Goal: Transaction & Acquisition: Purchase product/service

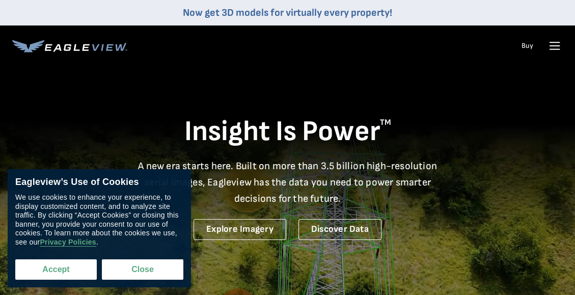
click at [55, 267] on button "Accept" at bounding box center [55, 269] width 81 height 20
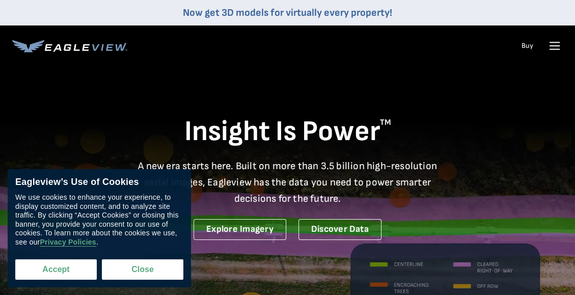
checkbox input "true"
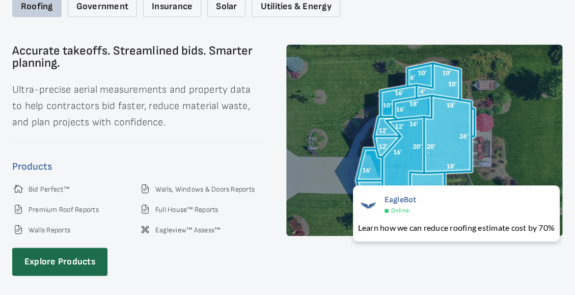
scroll to position [1527, 0]
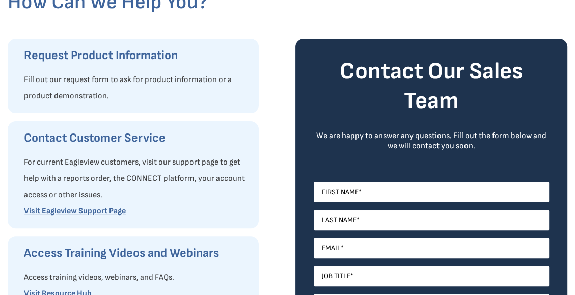
scroll to position [102, 0]
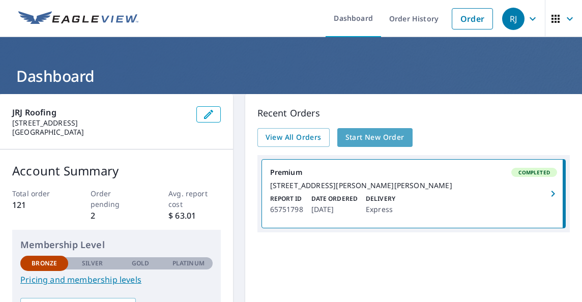
click at [360, 135] on span "Start New Order" at bounding box center [375, 137] width 59 height 13
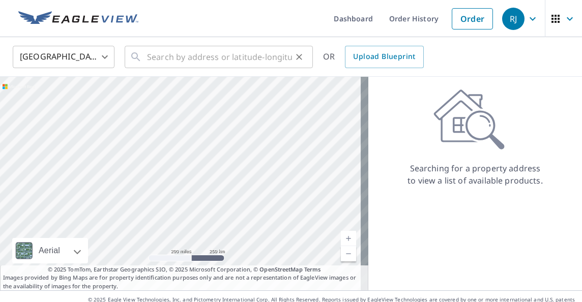
click at [138, 53] on icon at bounding box center [136, 57] width 12 height 12
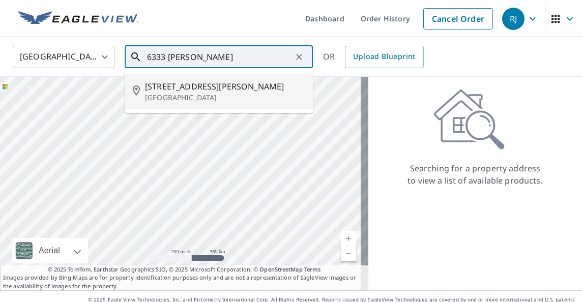
click at [178, 85] on span "[STREET_ADDRESS][PERSON_NAME]" at bounding box center [225, 86] width 160 height 12
type input "[STREET_ADDRESS][PERSON_NAME]"
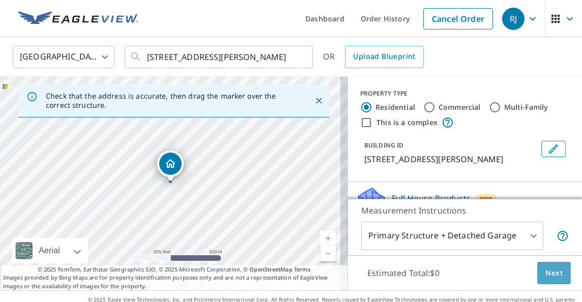
click at [546, 272] on span "Next" at bounding box center [554, 273] width 17 height 13
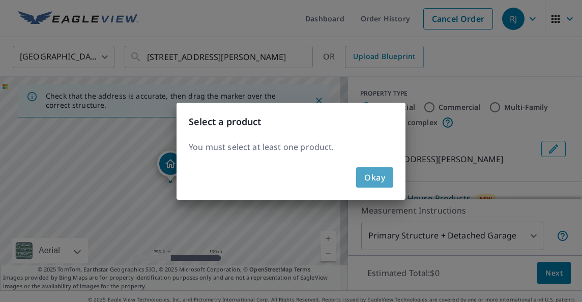
click at [380, 180] on span "Okay" at bounding box center [374, 178] width 21 height 14
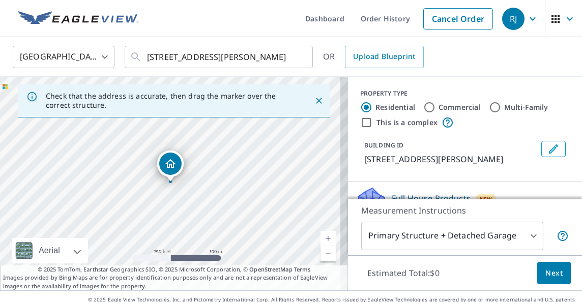
scroll to position [21, 0]
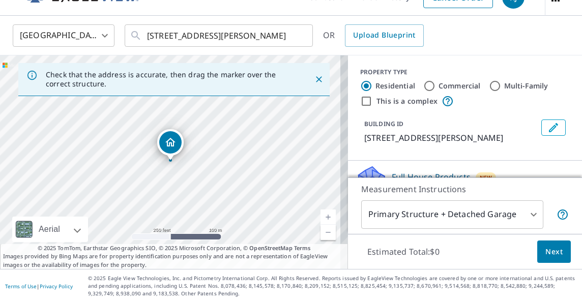
click at [546, 252] on span "Next" at bounding box center [554, 252] width 17 height 13
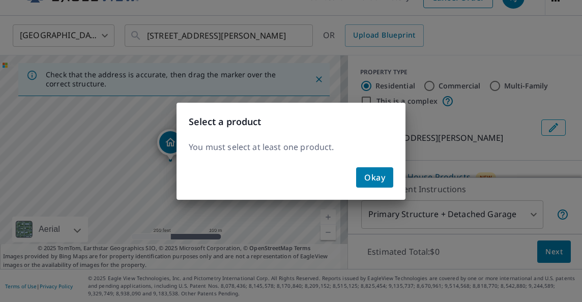
click at [372, 177] on span "Okay" at bounding box center [374, 178] width 21 height 14
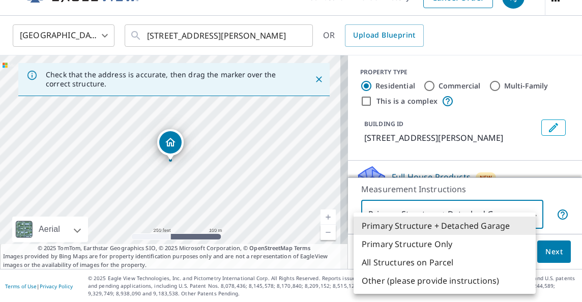
click at [525, 213] on body "RJ RJ Dashboard Order History Cancel Order RJ United States US ​ 6333 Lange Cir…" at bounding box center [291, 151] width 582 height 302
click at [419, 243] on li "Primary Structure Only" at bounding box center [445, 244] width 182 height 18
type input "2"
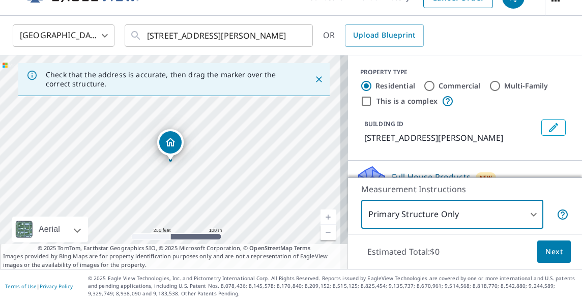
click at [549, 248] on span "Next" at bounding box center [554, 252] width 17 height 13
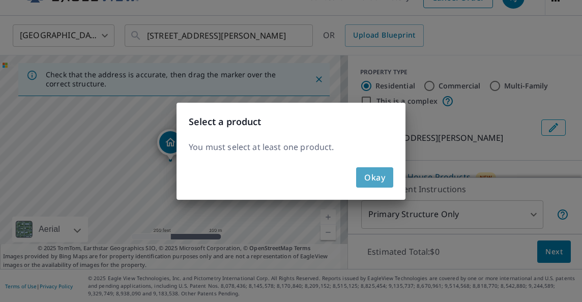
click at [373, 176] on span "Okay" at bounding box center [374, 178] width 21 height 14
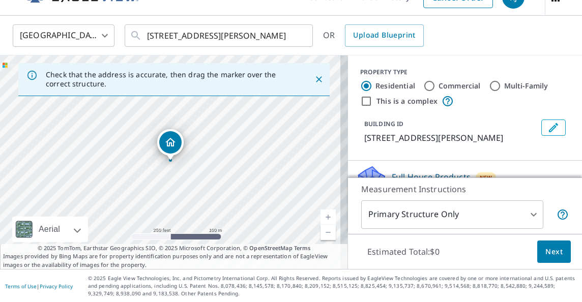
click at [424, 84] on input "Commercial" at bounding box center [430, 86] width 12 height 12
radio input "true"
type input "4"
click at [361, 86] on input "Residential" at bounding box center [366, 86] width 12 height 12
radio input "true"
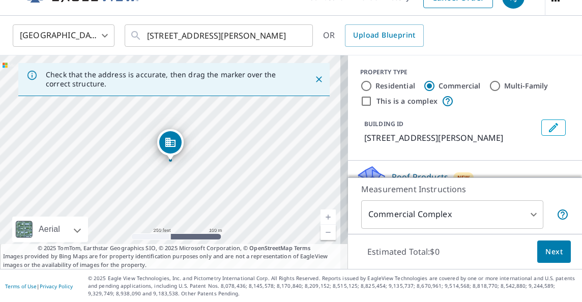
type input "1"
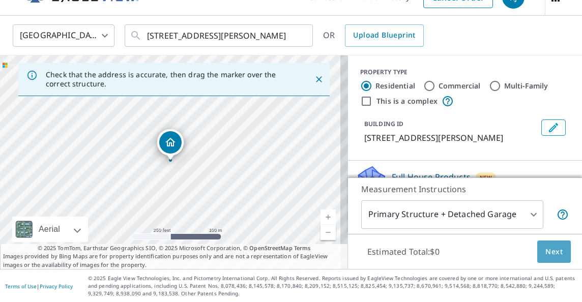
click at [549, 249] on span "Next" at bounding box center [554, 252] width 17 height 13
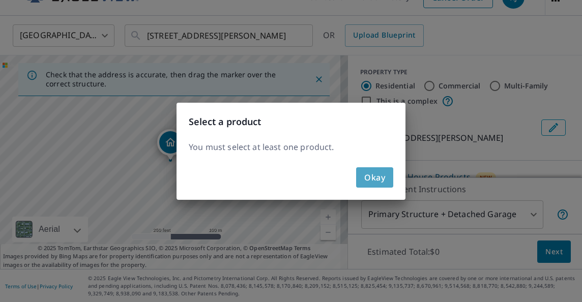
click at [379, 179] on span "Okay" at bounding box center [374, 178] width 21 height 14
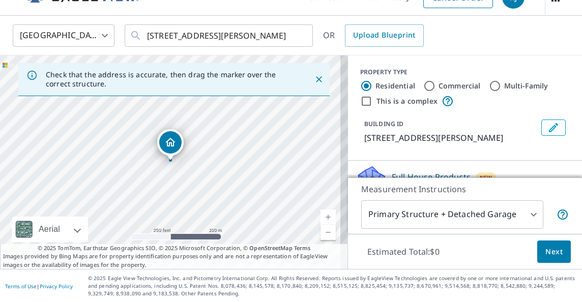
click at [321, 215] on link "Current Level 17, Zoom In" at bounding box center [328, 217] width 15 height 15
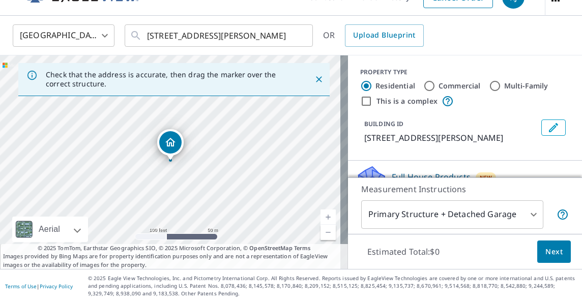
click at [321, 215] on link "Current Level 18, Zoom In" at bounding box center [328, 217] width 15 height 15
click at [321, 215] on link "Current Level 19, Zoom In" at bounding box center [328, 217] width 15 height 15
click at [321, 215] on link "Current Level 20, Zoom In Disabled" at bounding box center [328, 217] width 15 height 15
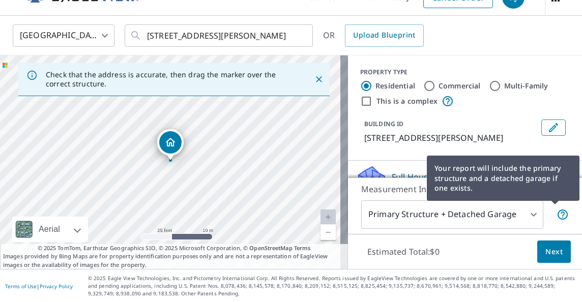
click at [557, 214] on icon at bounding box center [563, 215] width 12 height 12
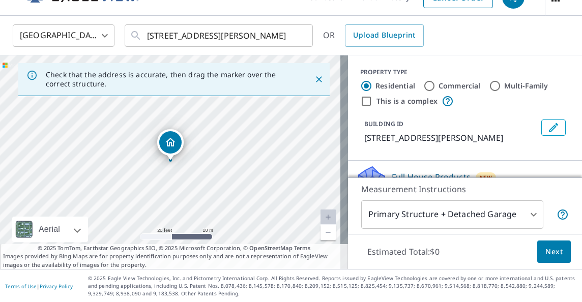
click at [546, 246] on span "Next" at bounding box center [554, 252] width 17 height 13
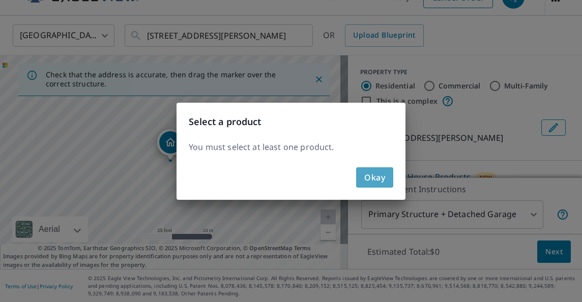
click at [375, 174] on span "Okay" at bounding box center [374, 178] width 21 height 14
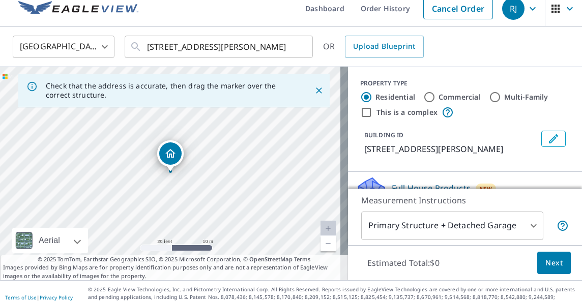
scroll to position [0, 0]
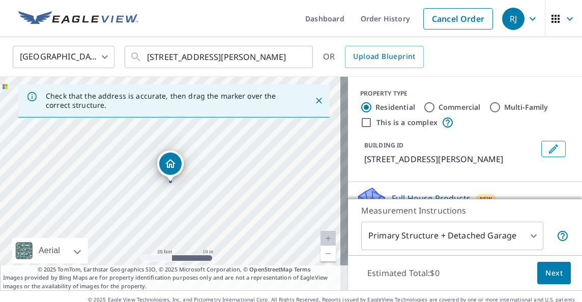
click at [360, 122] on input "This is a complex" at bounding box center [366, 123] width 12 height 12
checkbox input "true"
radio input "false"
radio input "true"
type input "4"
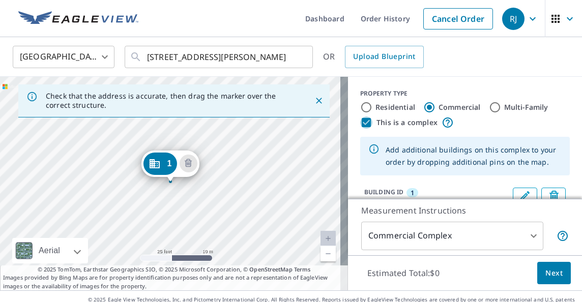
click at [360, 122] on input "This is a complex" at bounding box center [366, 123] width 12 height 12
checkbox input "false"
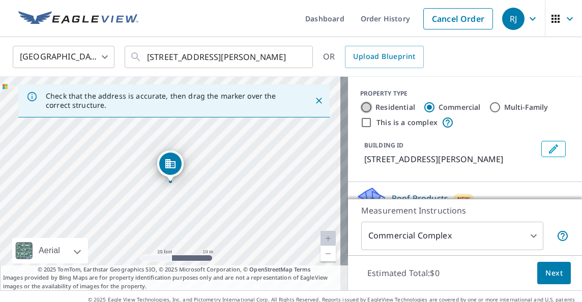
click at [360, 107] on input "Residential" at bounding box center [366, 107] width 12 height 12
radio input "true"
type input "1"
click at [551, 268] on span "Next" at bounding box center [554, 273] width 17 height 13
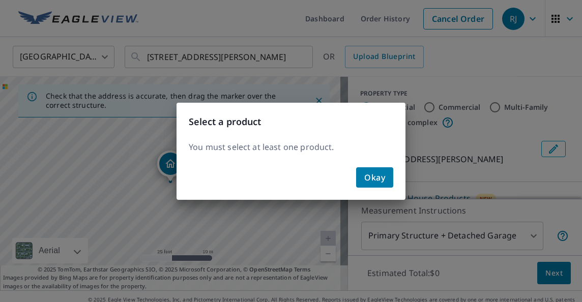
click at [371, 176] on span "Okay" at bounding box center [374, 178] width 21 height 14
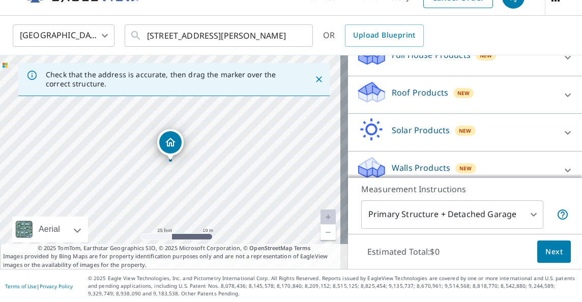
scroll to position [133, 0]
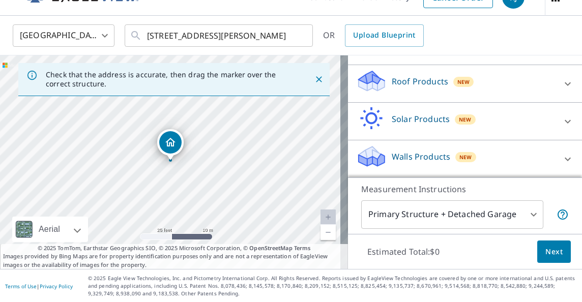
click at [546, 249] on span "Next" at bounding box center [554, 252] width 17 height 13
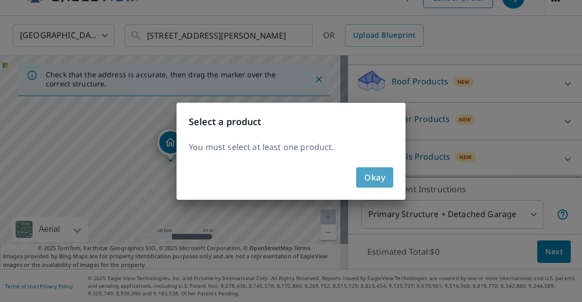
click at [372, 174] on span "Okay" at bounding box center [374, 178] width 21 height 14
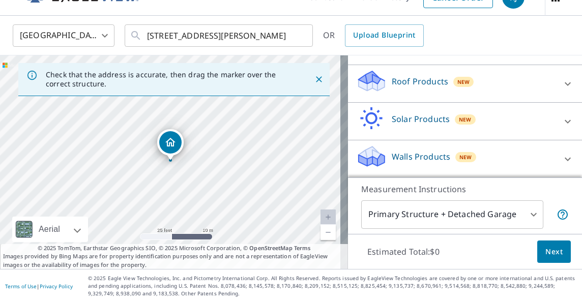
scroll to position [0, 0]
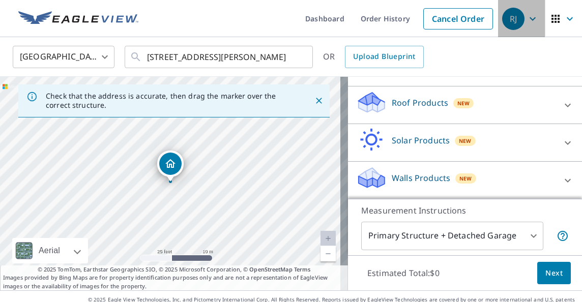
click at [527, 15] on icon "button" at bounding box center [533, 19] width 12 height 12
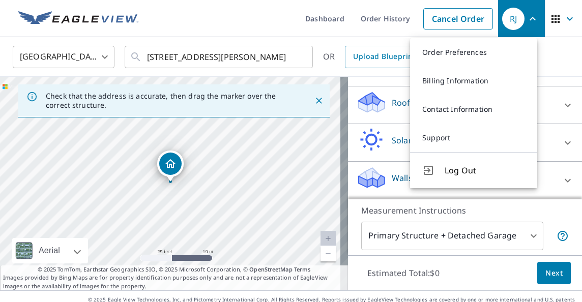
click at [564, 15] on icon "button" at bounding box center [570, 19] width 12 height 12
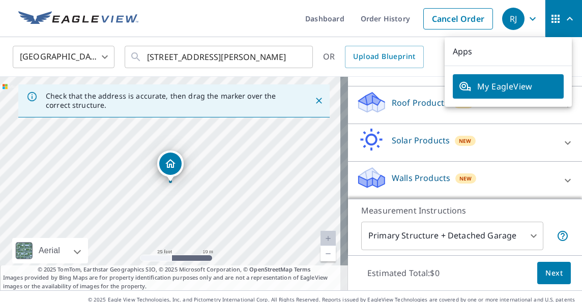
click at [514, 83] on span "My EagleView" at bounding box center [508, 86] width 99 height 12
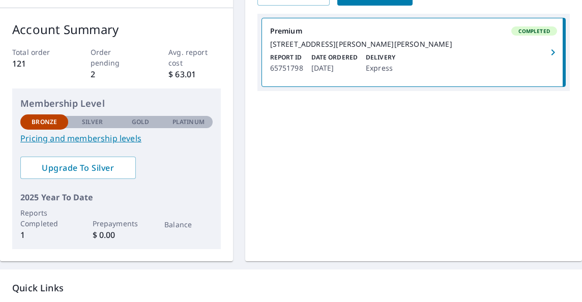
scroll to position [153, 0]
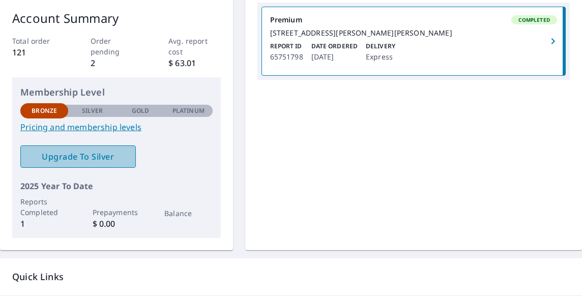
click at [89, 153] on span "Upgrade To Silver" at bounding box center [78, 156] width 99 height 11
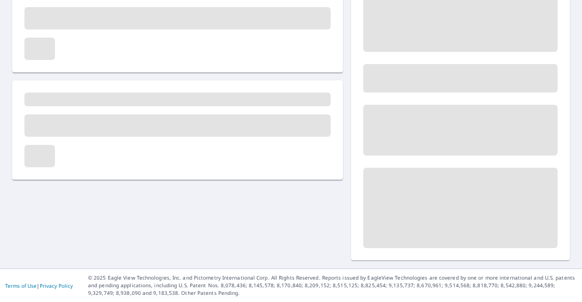
scroll to position [148, 0]
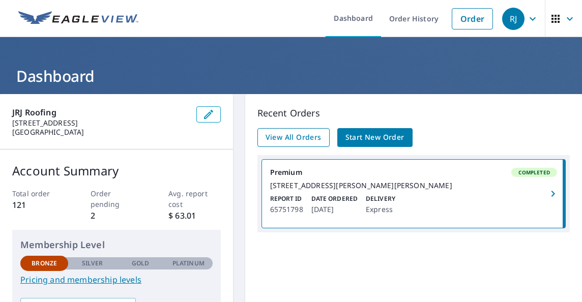
click at [306, 135] on span "View All Orders" at bounding box center [294, 137] width 56 height 13
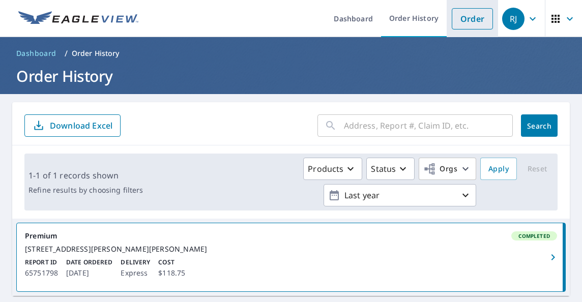
click at [462, 17] on link "Order" at bounding box center [472, 18] width 41 height 21
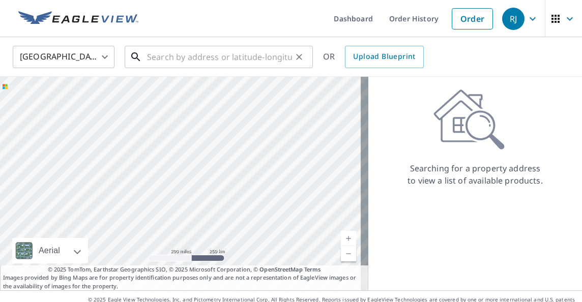
click at [182, 56] on input "text" at bounding box center [219, 57] width 145 height 29
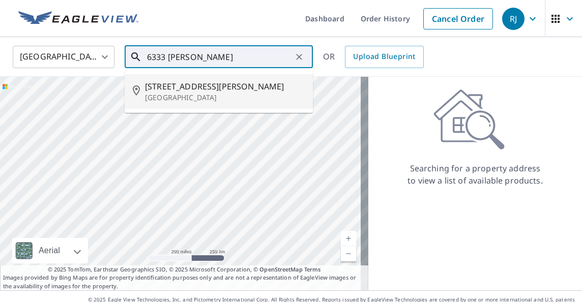
click at [192, 85] on span "[STREET_ADDRESS][PERSON_NAME]" at bounding box center [225, 86] width 160 height 12
type input "[STREET_ADDRESS][PERSON_NAME]"
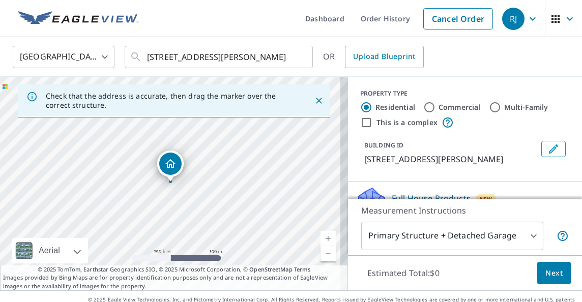
click at [321, 237] on link "Current Level 17, Zoom In" at bounding box center [328, 238] width 15 height 15
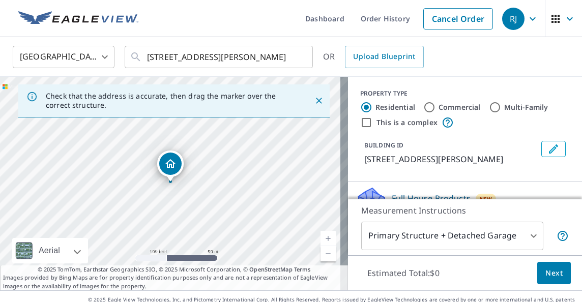
click at [321, 237] on link "Current Level 18, Zoom In" at bounding box center [328, 238] width 15 height 15
drag, startPoint x: 169, startPoint y: 162, endPoint x: 161, endPoint y: 159, distance: 8.0
click at [490, 107] on input "Multi-Family" at bounding box center [495, 107] width 12 height 12
radio input "true"
type input "2"
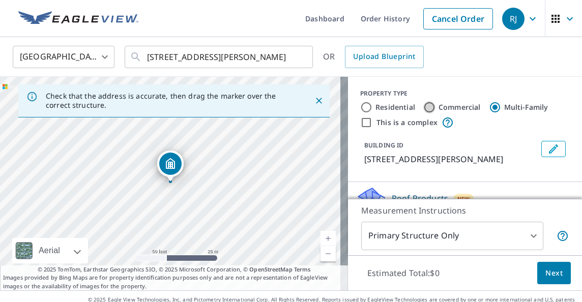
click at [424, 104] on input "Commercial" at bounding box center [430, 107] width 12 height 12
radio input "true"
type input "4"
click at [360, 107] on input "Residential" at bounding box center [366, 107] width 12 height 12
radio input "true"
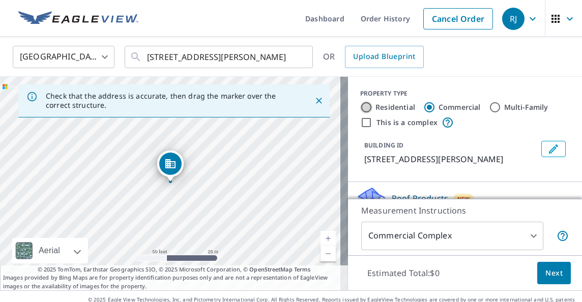
type input "1"
click at [549, 148] on icon "Edit building 1" at bounding box center [553, 149] width 9 height 9
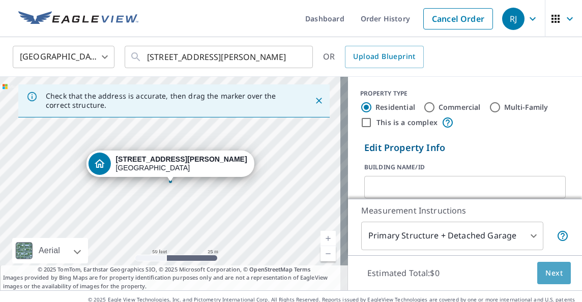
click at [546, 269] on span "Next" at bounding box center [554, 273] width 17 height 13
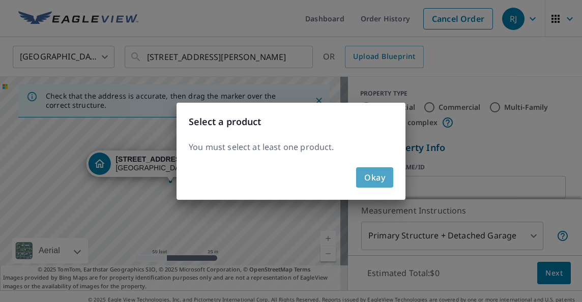
click at [377, 174] on span "Okay" at bounding box center [374, 178] width 21 height 14
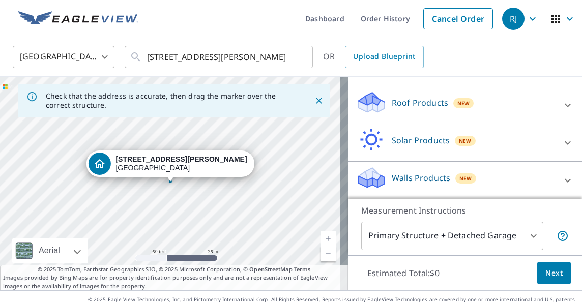
scroll to position [21, 0]
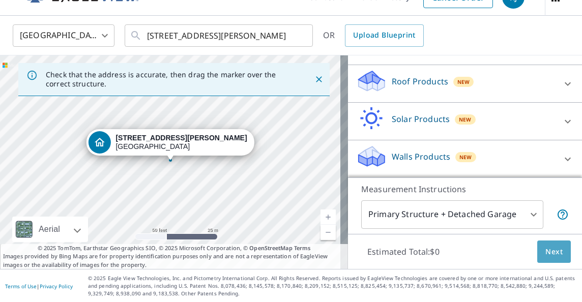
click at [546, 247] on span "Next" at bounding box center [554, 252] width 17 height 13
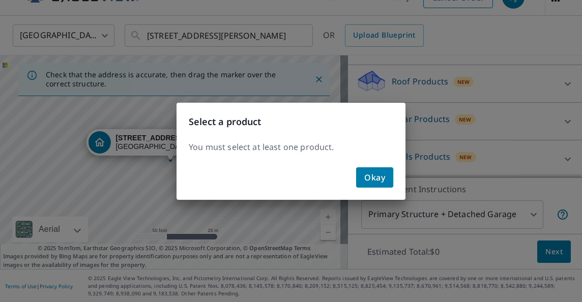
click at [372, 176] on span "Okay" at bounding box center [374, 178] width 21 height 14
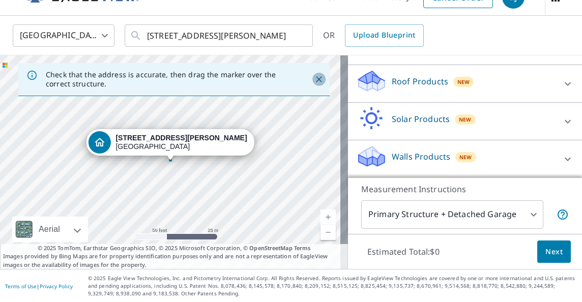
click at [314, 76] on icon "Close" at bounding box center [319, 79] width 10 height 10
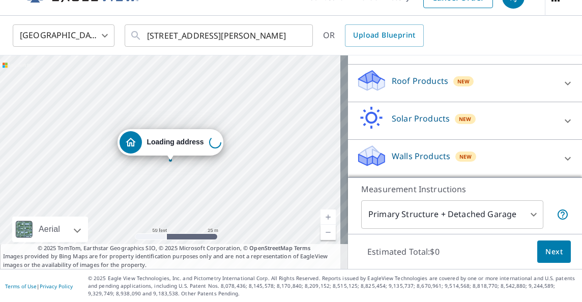
scroll to position [133, 0]
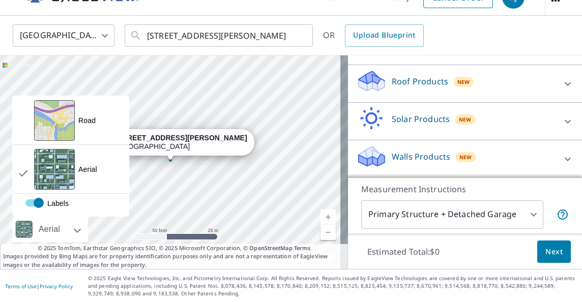
click at [69, 229] on div at bounding box center [66, 229] width 6 height 25
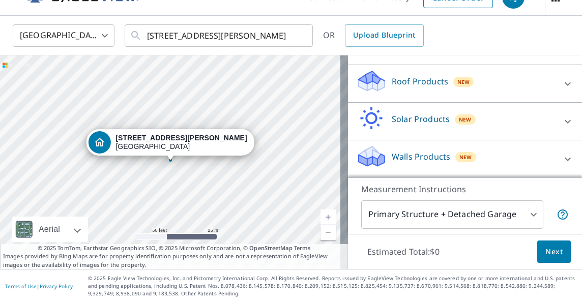
click at [69, 229] on div at bounding box center [66, 229] width 6 height 25
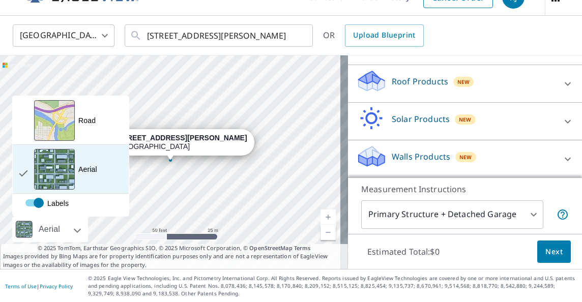
click at [60, 165] on div "View aerial and more..." at bounding box center [54, 169] width 41 height 41
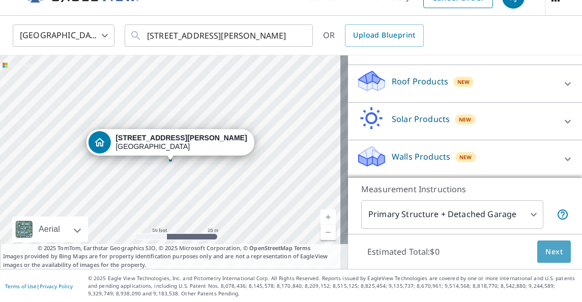
click at [546, 249] on span "Next" at bounding box center [554, 252] width 17 height 13
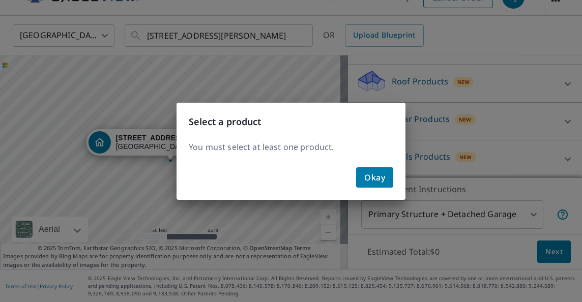
click at [374, 171] on span "Okay" at bounding box center [374, 178] width 21 height 14
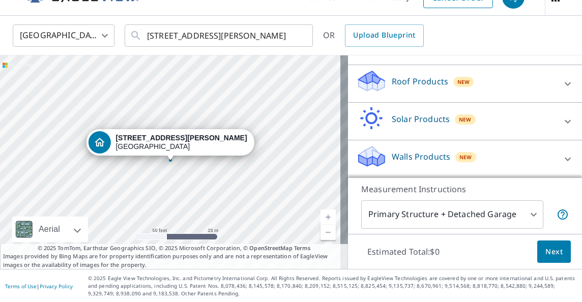
click at [546, 247] on span "Next" at bounding box center [554, 252] width 17 height 13
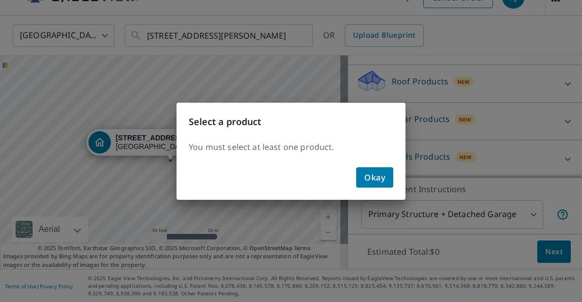
click at [379, 178] on span "Okay" at bounding box center [374, 178] width 21 height 14
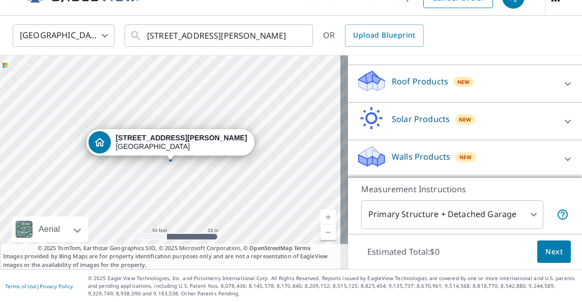
click at [556, 76] on div at bounding box center [568, 84] width 24 height 24
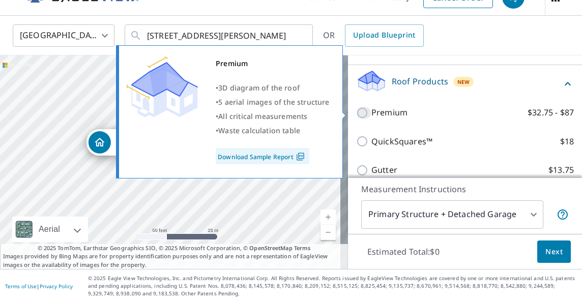
click at [356, 112] on input "Premium $32.75 - $87" at bounding box center [363, 113] width 15 height 12
checkbox input "true"
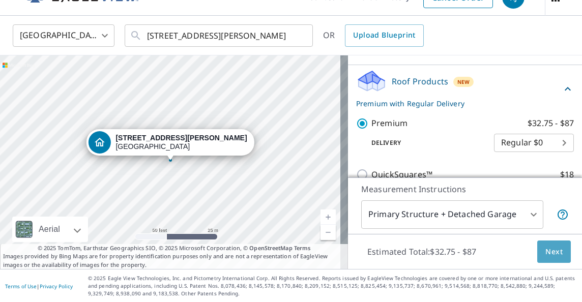
click at [549, 250] on span "Next" at bounding box center [554, 252] width 17 height 13
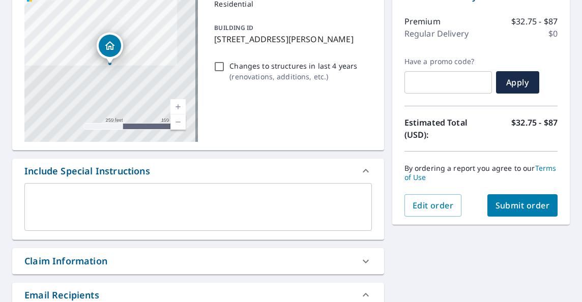
scroll to position [123, 0]
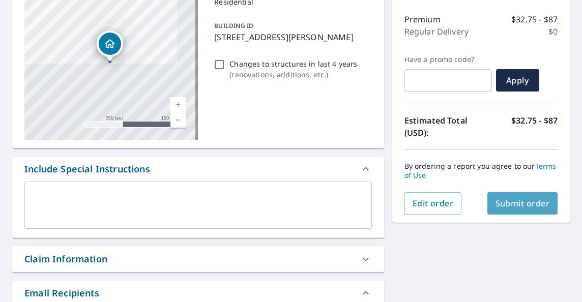
click at [507, 201] on span "Submit order" at bounding box center [523, 203] width 54 height 11
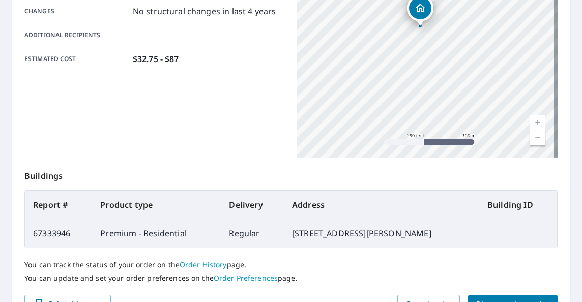
scroll to position [303, 0]
